Goal: Find specific page/section: Find specific page/section

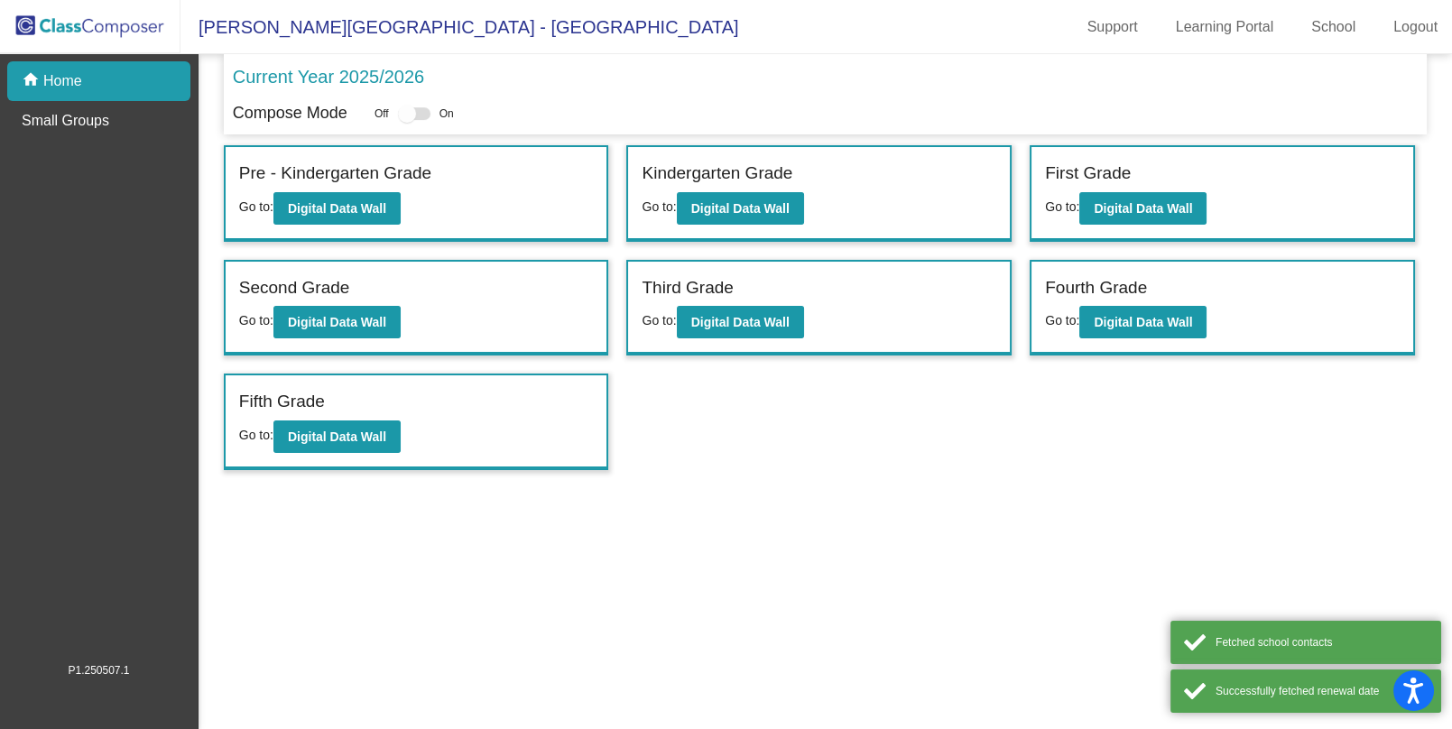
click at [738, 335] on div "Third Grade Go to: Digital Data Wall" at bounding box center [819, 308] width 382 height 93
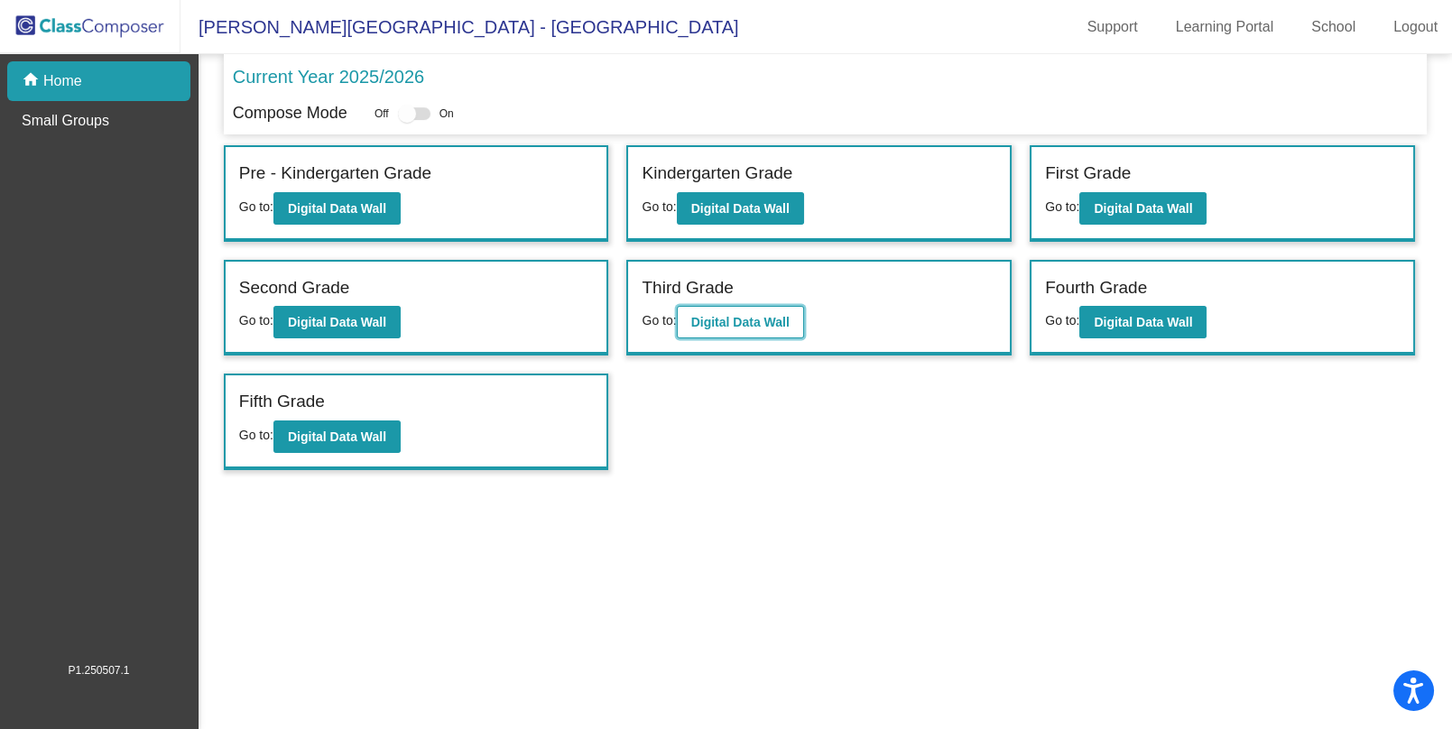
click at [763, 325] on b "Digital Data Wall" at bounding box center [740, 322] width 98 height 14
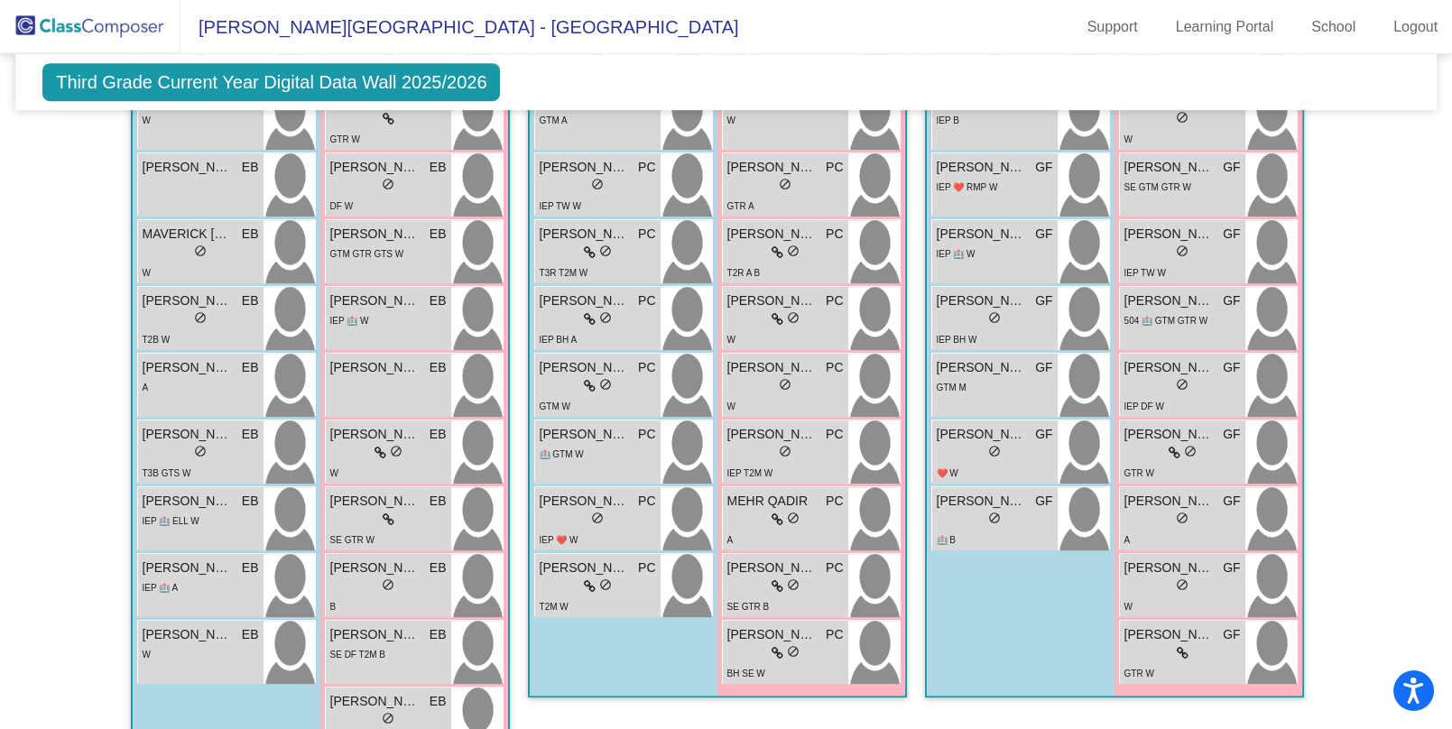
scroll to position [1953, 0]
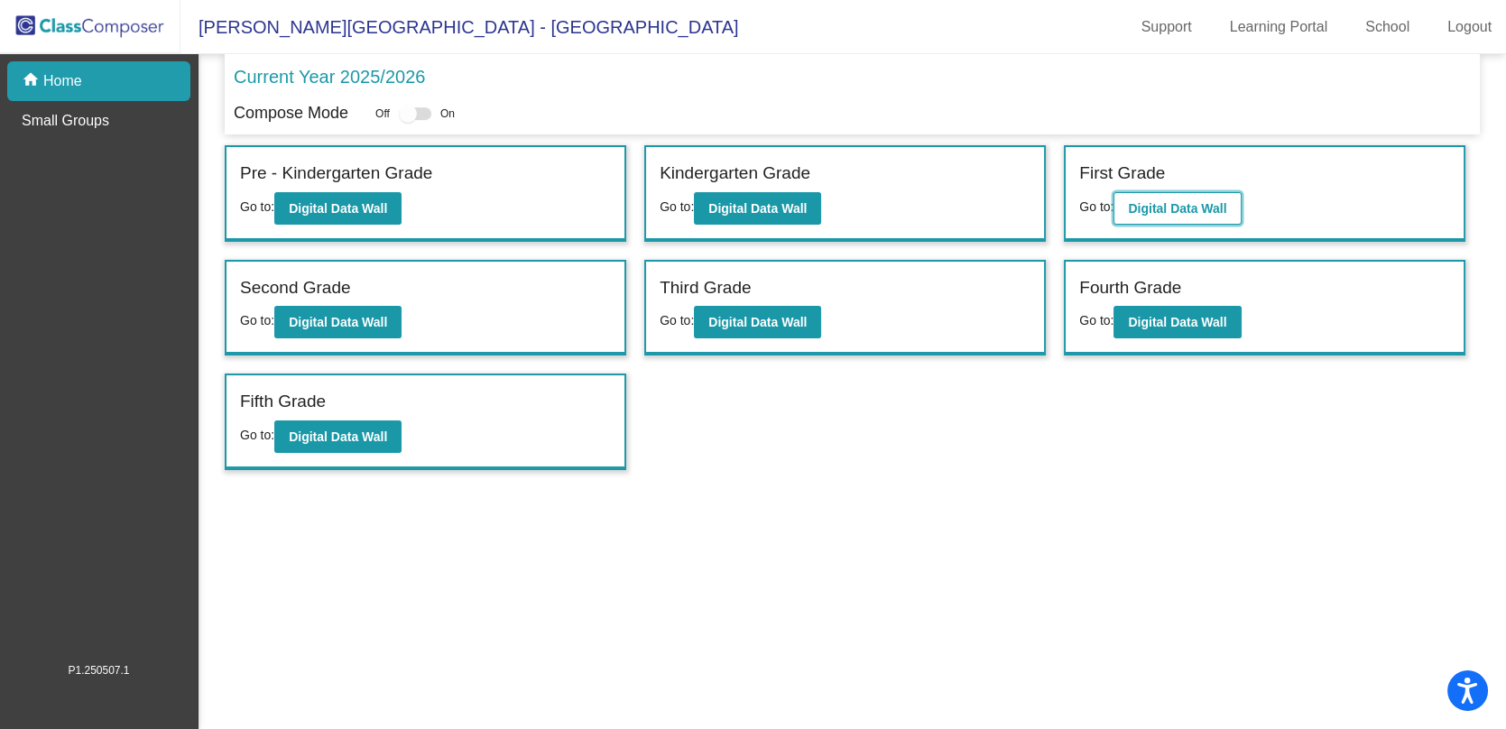
click at [1143, 208] on b "Digital Data Wall" at bounding box center [1177, 208] width 98 height 14
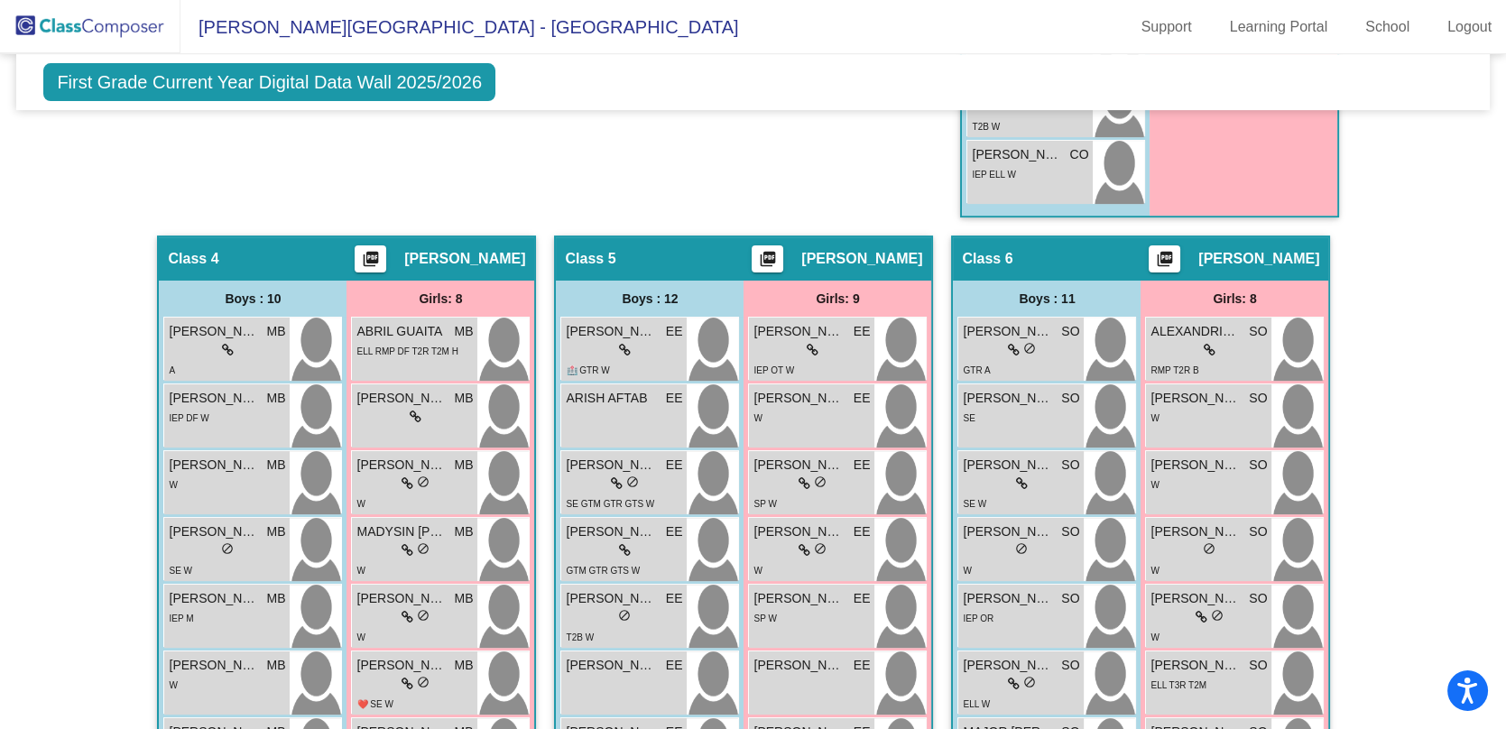
scroll to position [1423, 0]
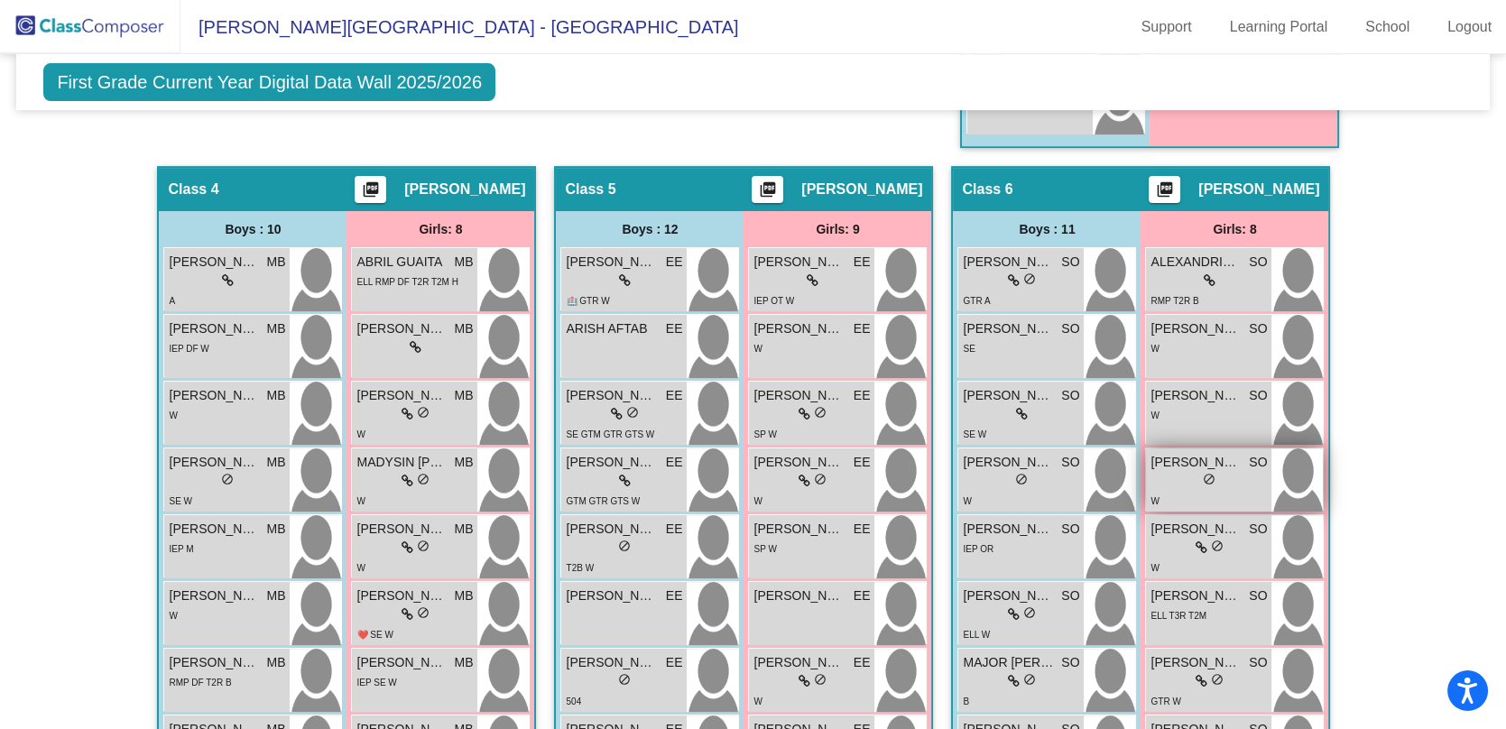
click at [1230, 459] on span "[PERSON_NAME]" at bounding box center [1196, 462] width 90 height 19
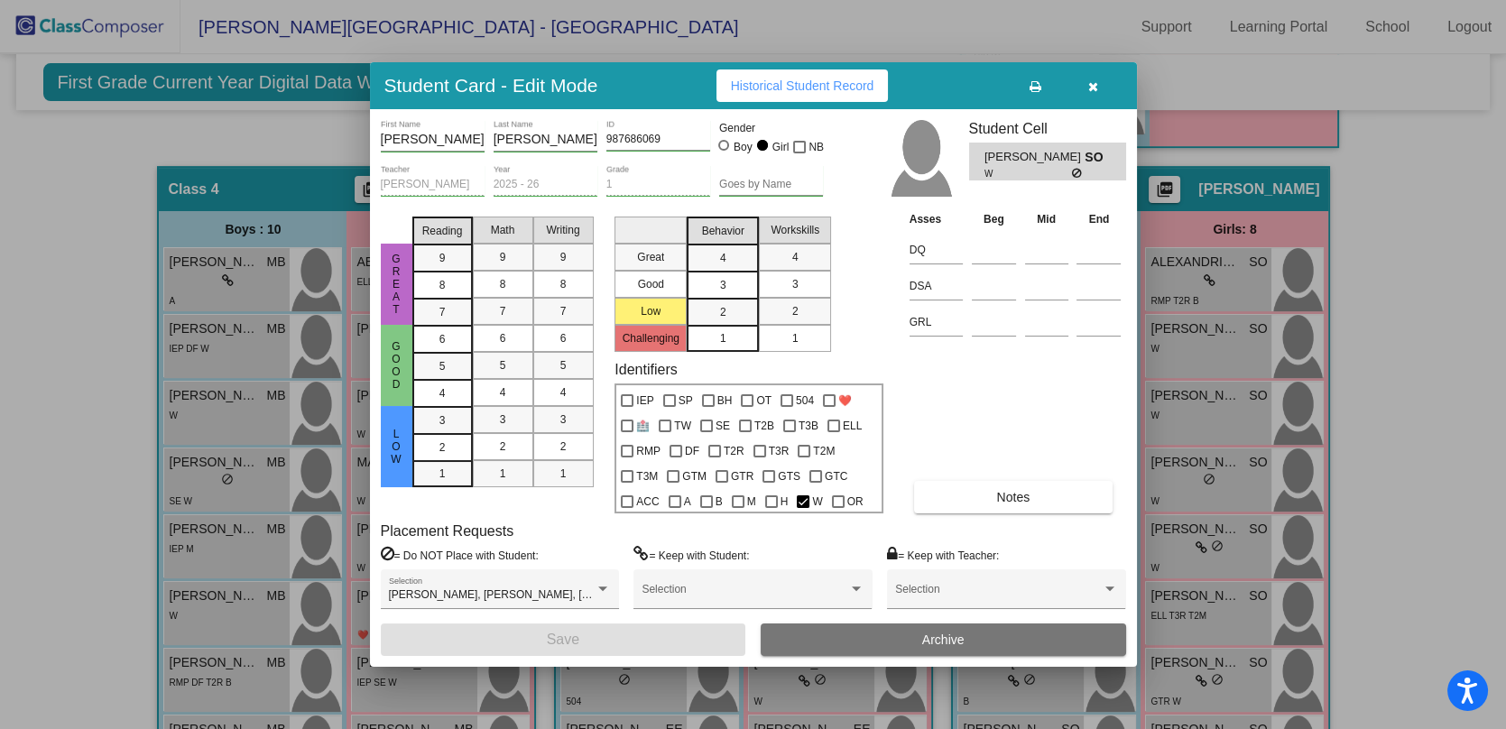
click at [1093, 98] on button "button" at bounding box center [1094, 85] width 58 height 32
